Goal: Use online tool/utility: Utilize a website feature to perform a specific function

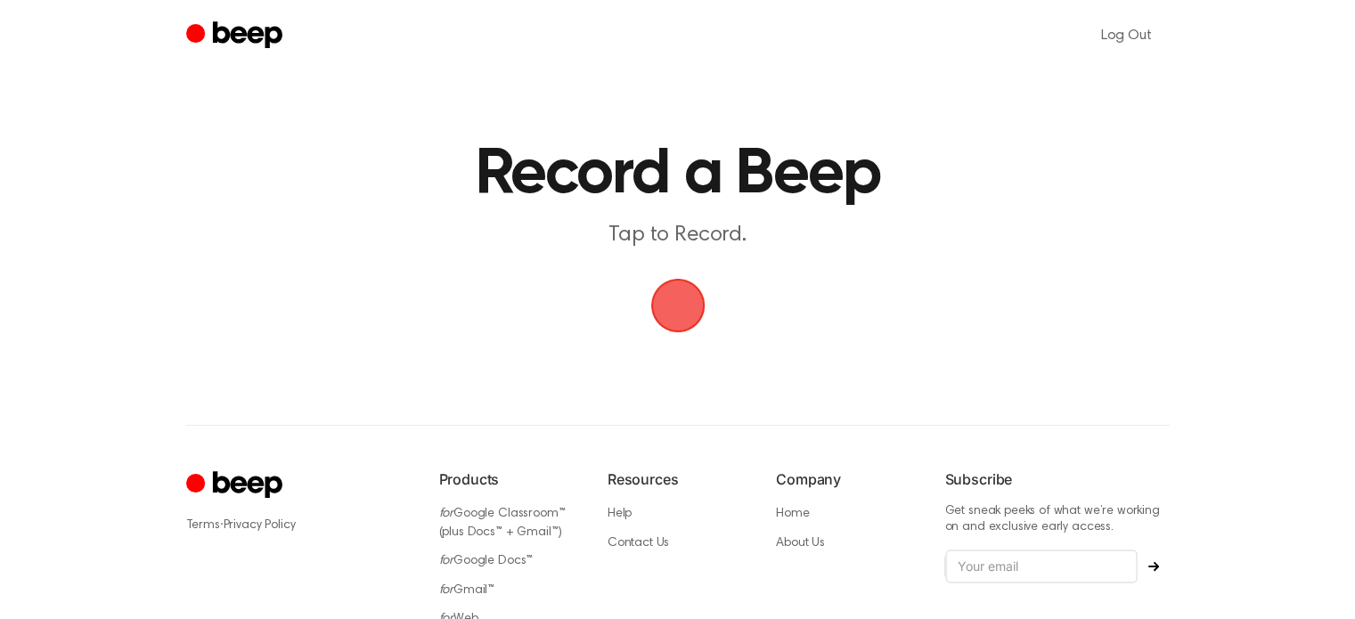
click at [675, 313] on span "button" at bounding box center [678, 306] width 50 height 50
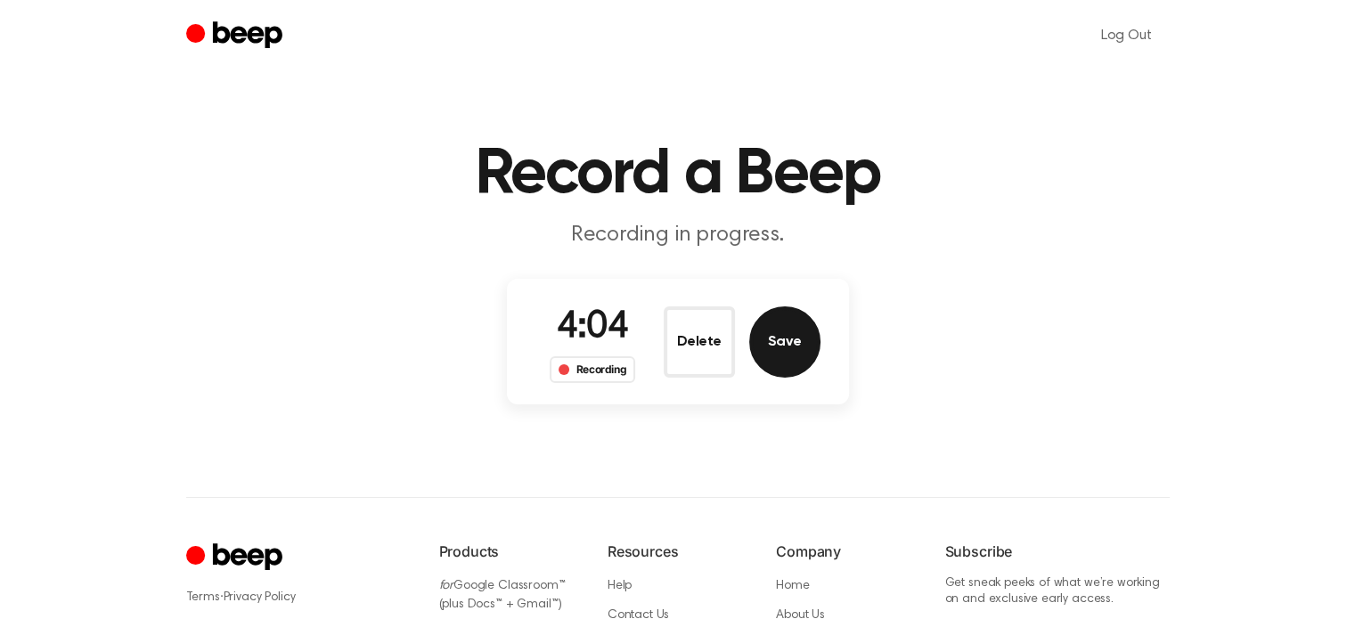
click at [813, 348] on button "Save" at bounding box center [784, 342] width 71 height 71
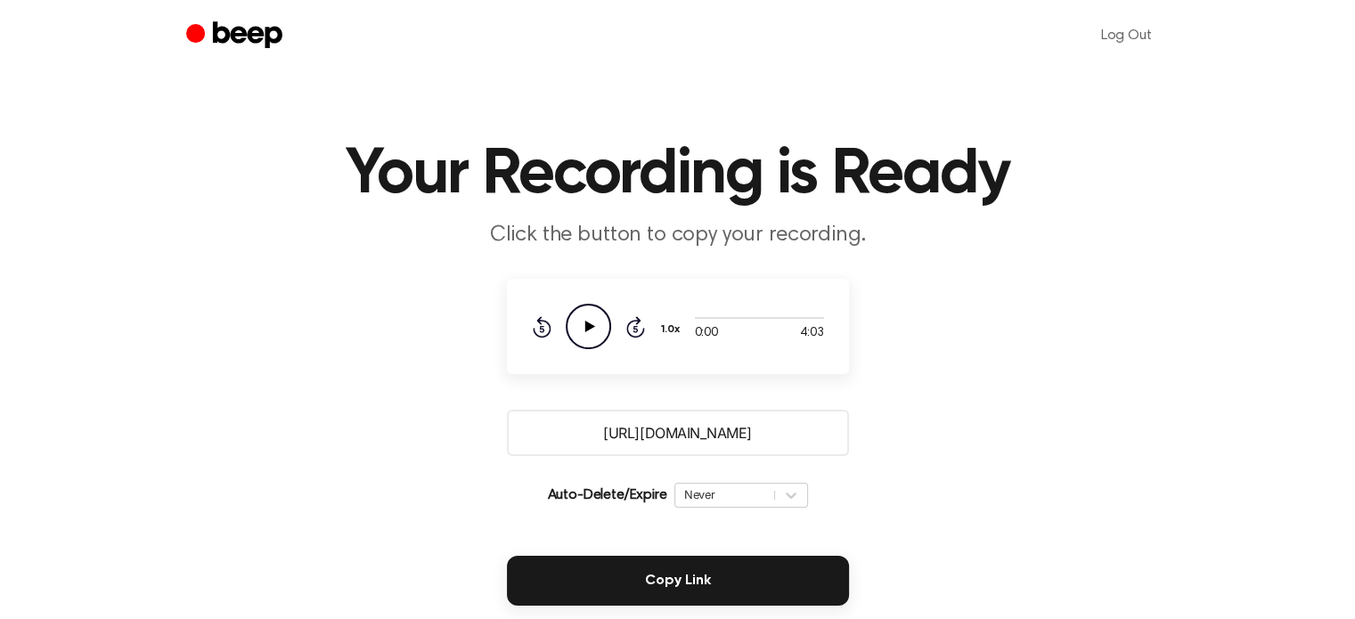
click at [587, 323] on icon at bounding box center [590, 327] width 10 height 12
click at [702, 318] on div at bounding box center [759, 318] width 129 height 2
click at [603, 332] on icon "Pause Audio" at bounding box center [588, 326] width 45 height 45
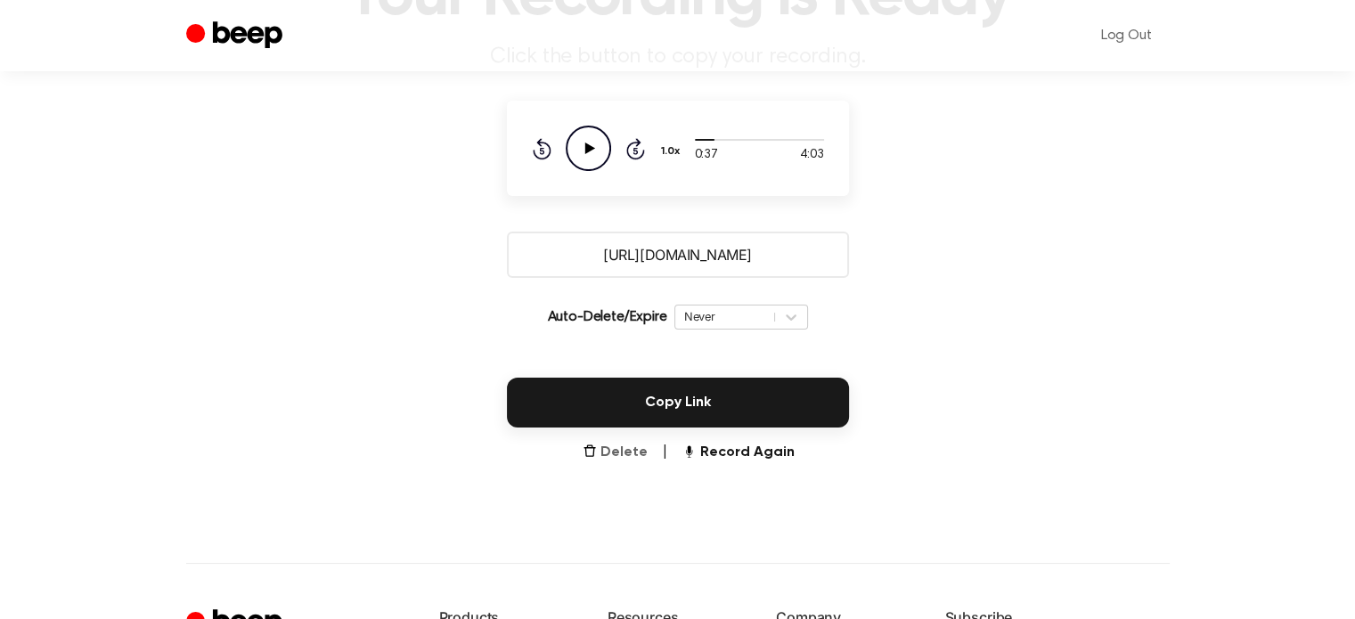
click at [626, 450] on button "Delete" at bounding box center [615, 452] width 65 height 21
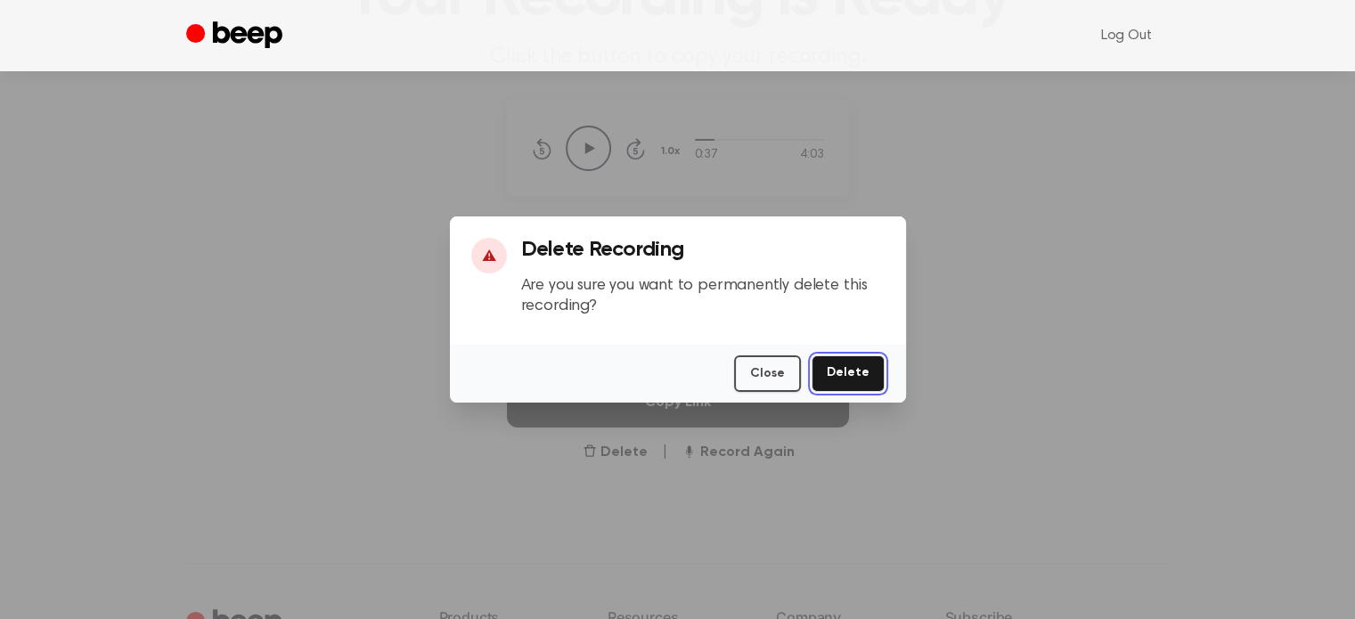
click at [827, 373] on button "Delete" at bounding box center [848, 374] width 73 height 37
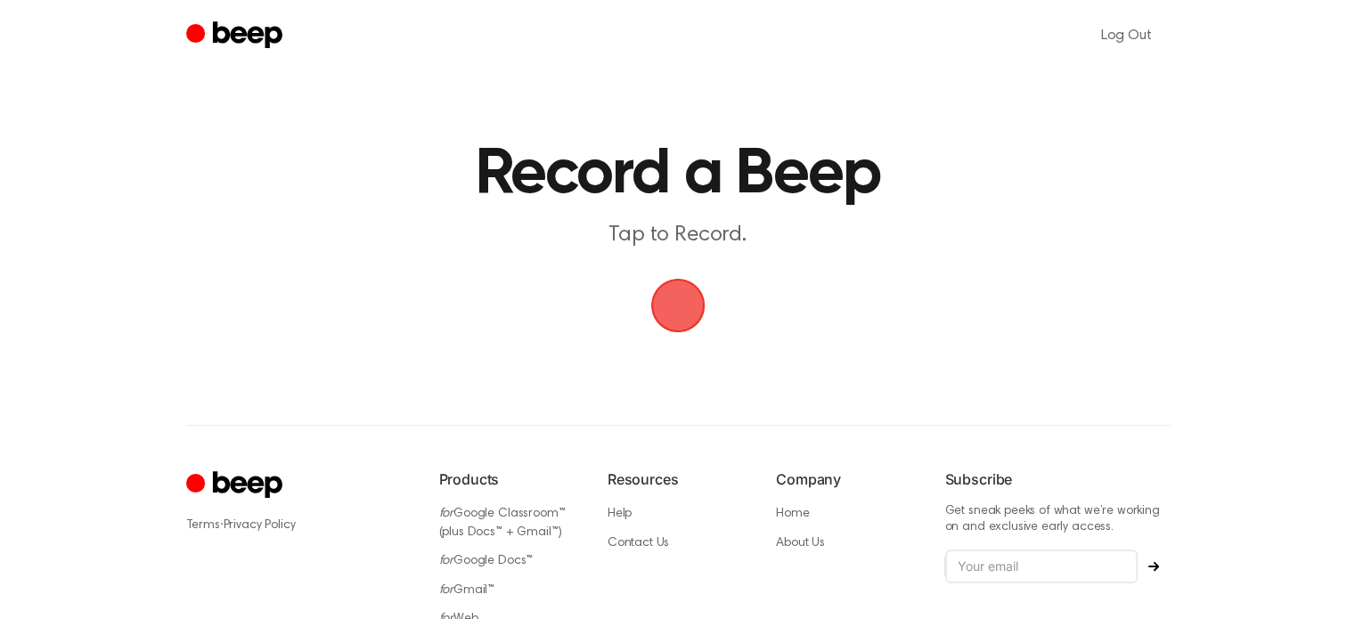
click at [914, 366] on div "Log Out Record a Beep Tap to Record. ⚠️ We are experiencing issues with our ser…" at bounding box center [677, 384] width 1355 height 768
click at [682, 315] on span "button" at bounding box center [677, 306] width 66 height 66
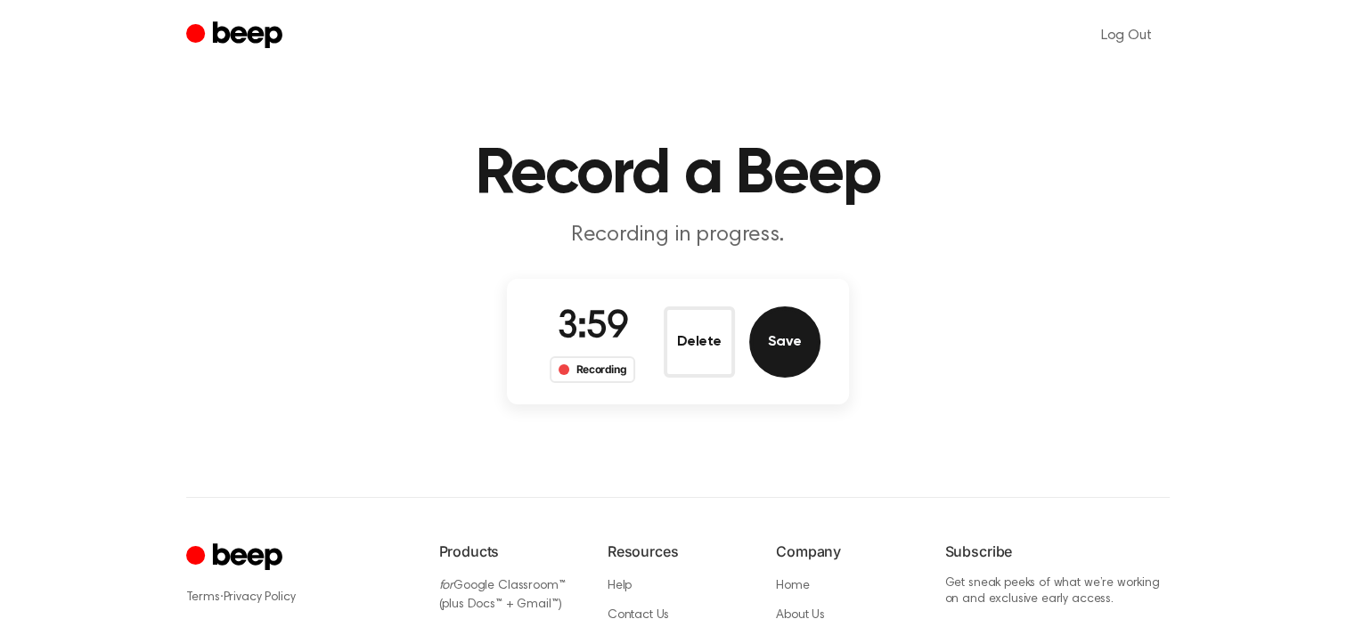
click at [795, 353] on button "Save" at bounding box center [784, 342] width 71 height 71
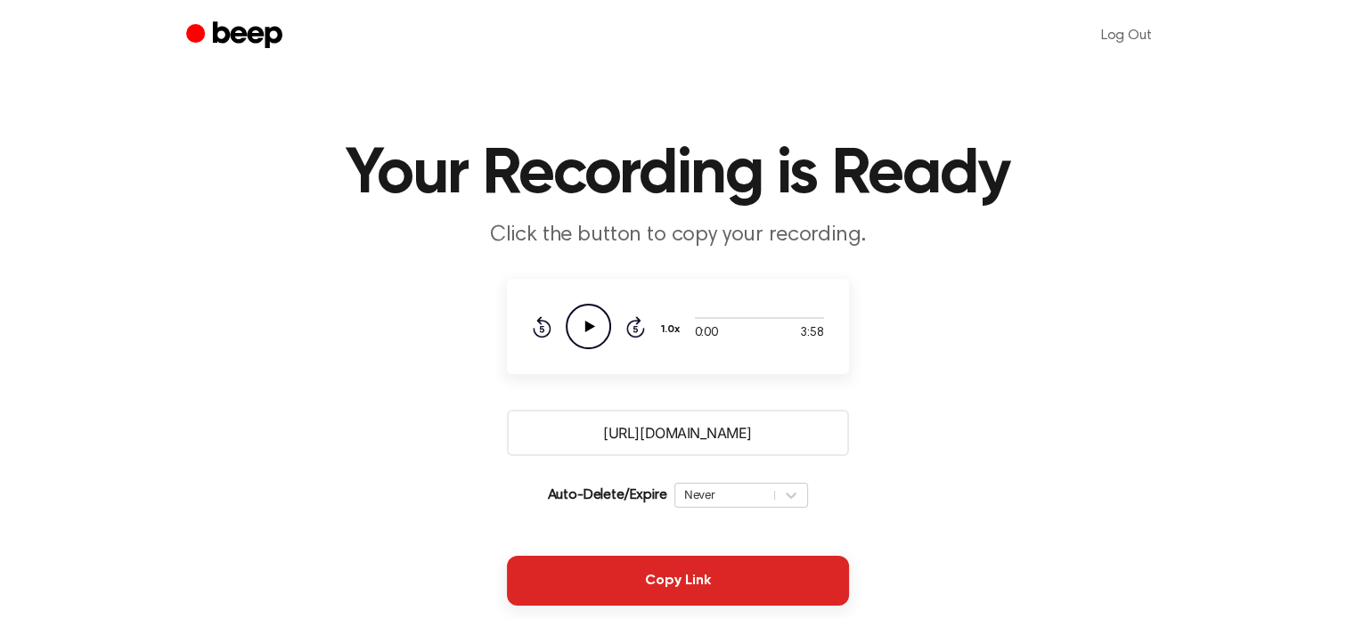
click at [691, 580] on button "Copy Link" at bounding box center [678, 581] width 342 height 50
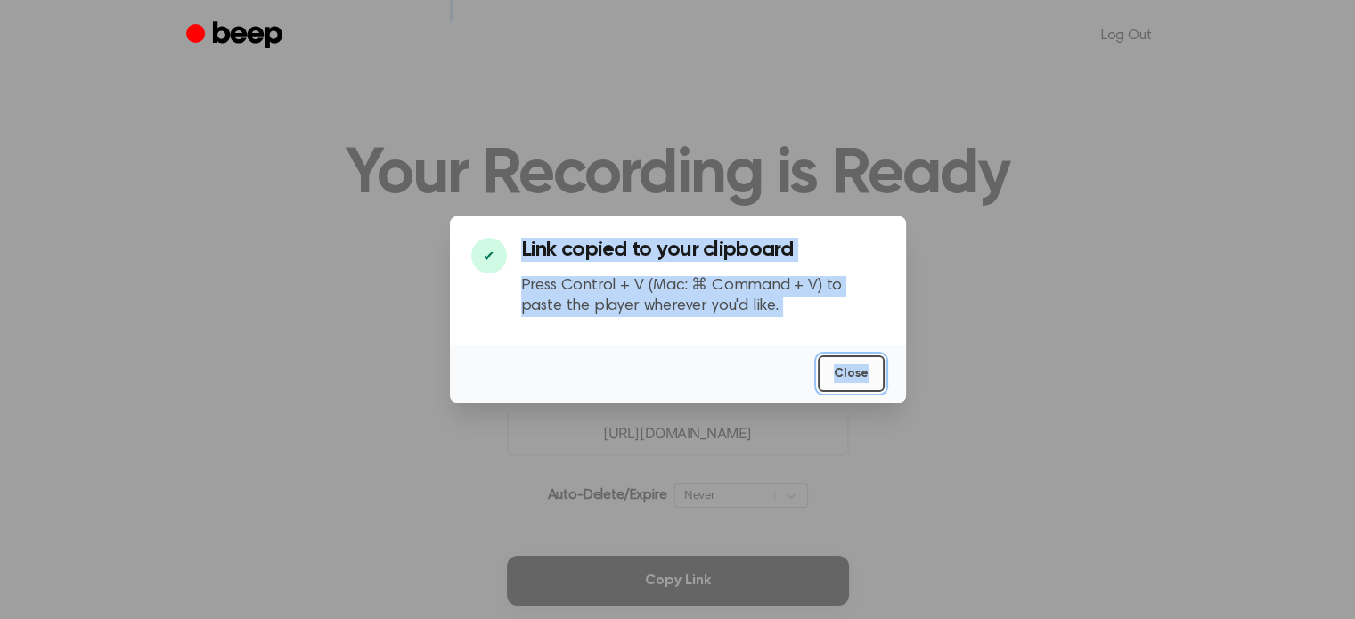
click at [834, 374] on button "Close" at bounding box center [851, 374] width 67 height 37
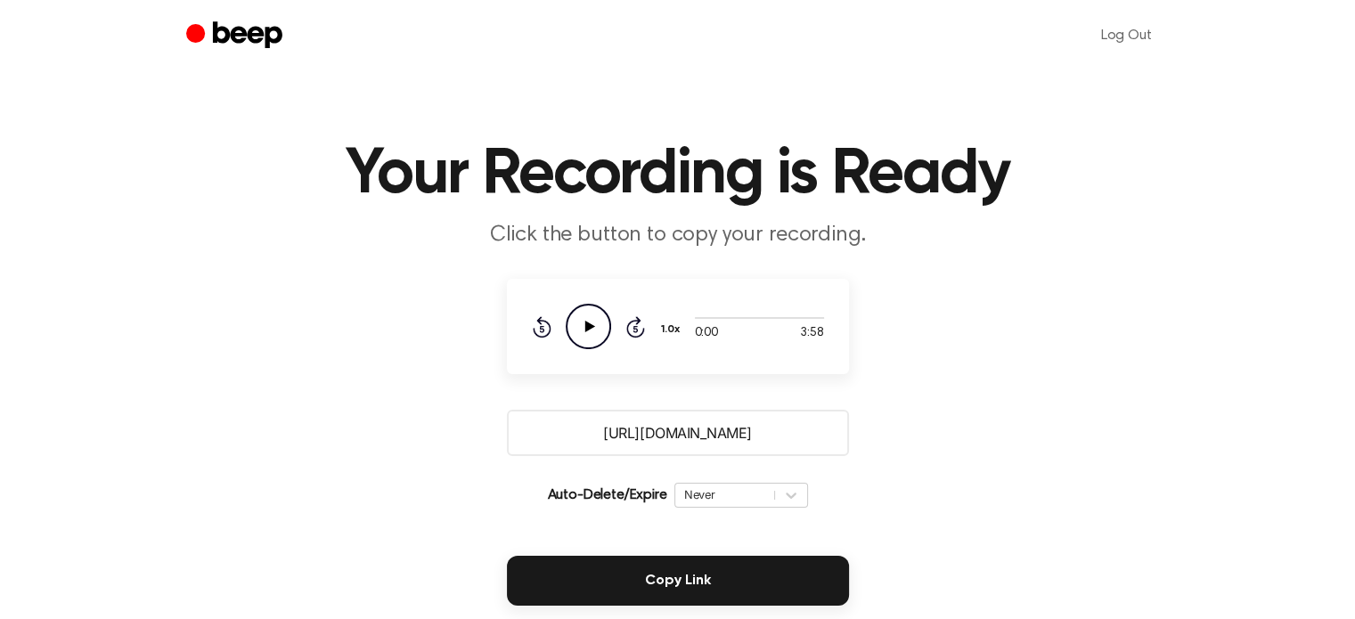
click at [577, 328] on icon "Play Audio" at bounding box center [588, 326] width 45 height 45
click at [713, 321] on div at bounding box center [759, 317] width 129 height 14
click at [598, 324] on icon "Pause Audio" at bounding box center [588, 326] width 45 height 45
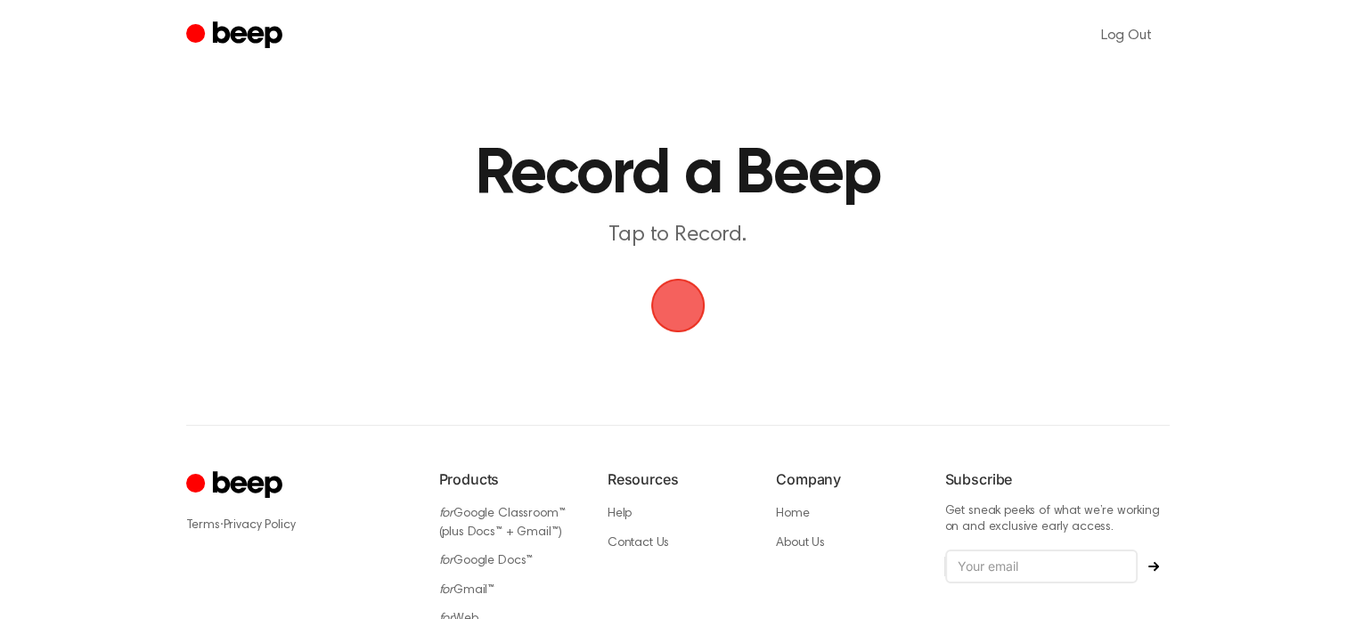
click at [678, 282] on span "button" at bounding box center [678, 306] width 50 height 50
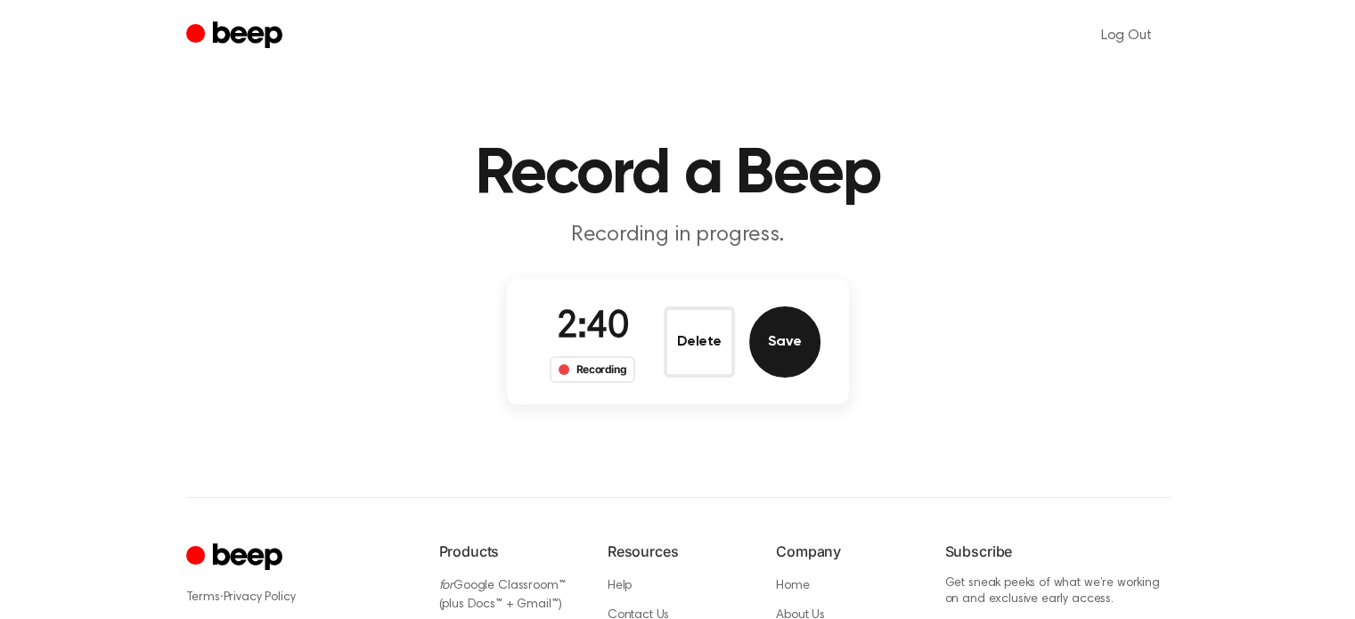
click at [786, 343] on button "Save" at bounding box center [784, 342] width 71 height 71
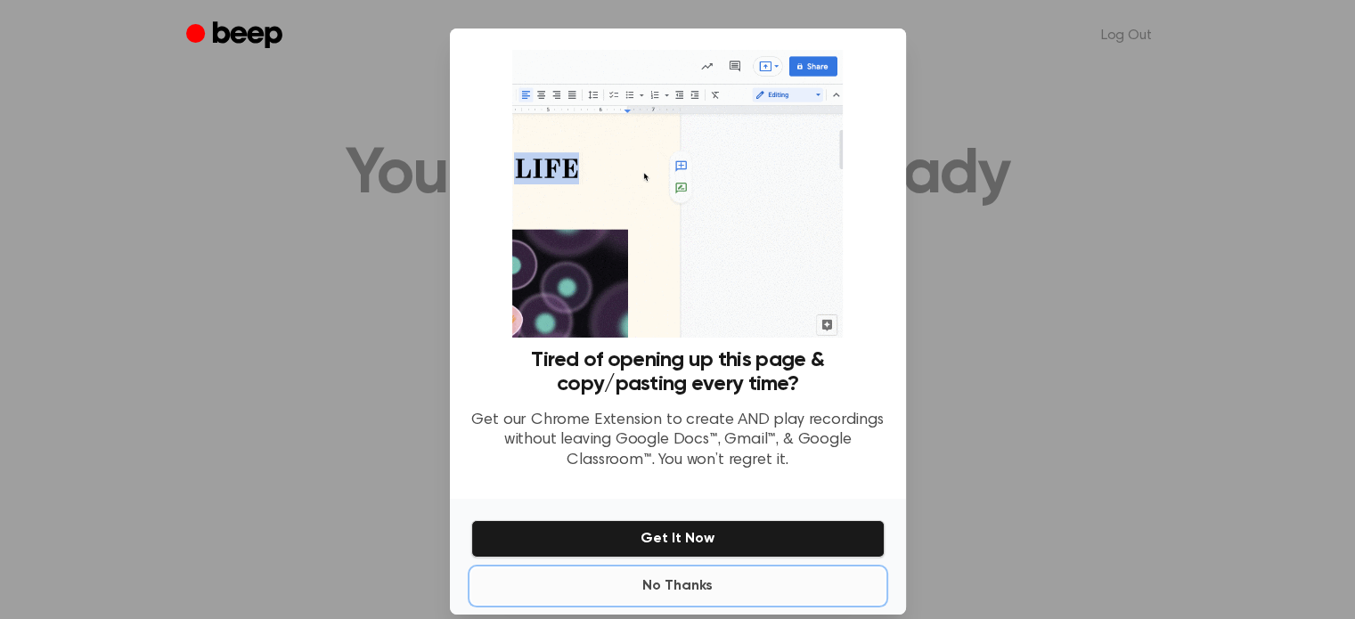
click at [691, 580] on button "No Thanks" at bounding box center [677, 586] width 413 height 36
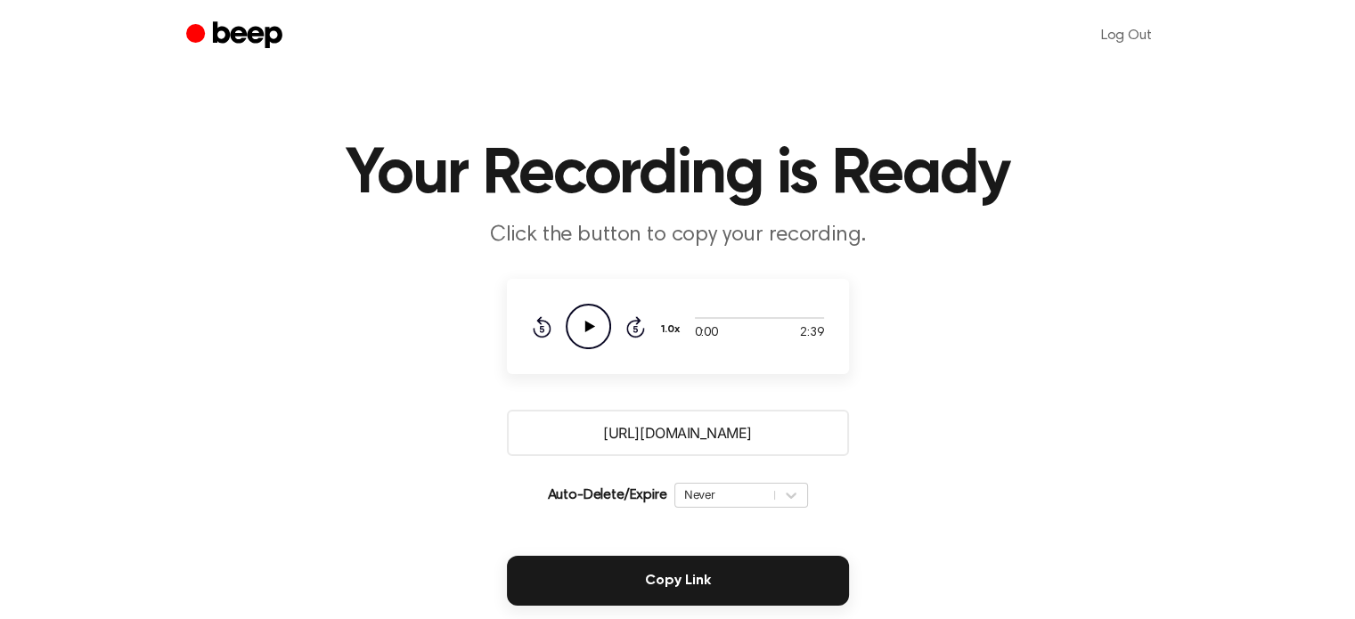
click at [586, 333] on icon "Play Audio" at bounding box center [588, 326] width 45 height 45
click at [586, 333] on icon "Pause Audio" at bounding box center [588, 326] width 45 height 45
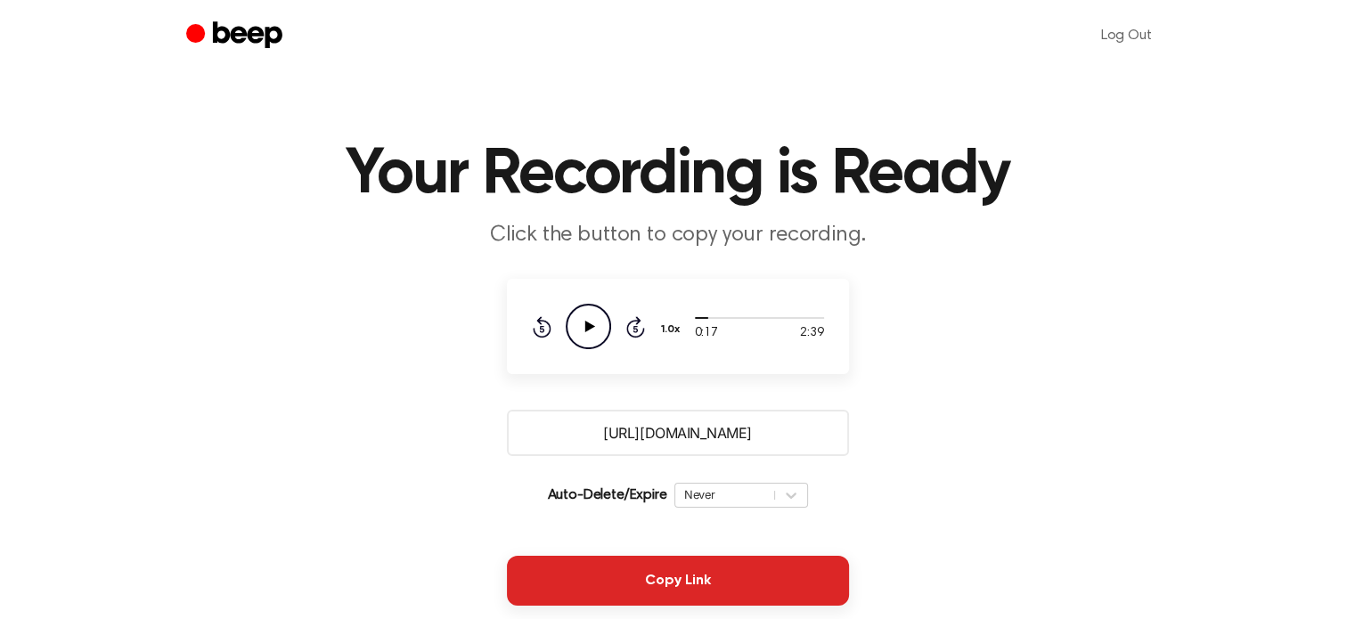
click at [774, 569] on button "Copy Link" at bounding box center [678, 581] width 342 height 50
